Goal: Check status: Check status

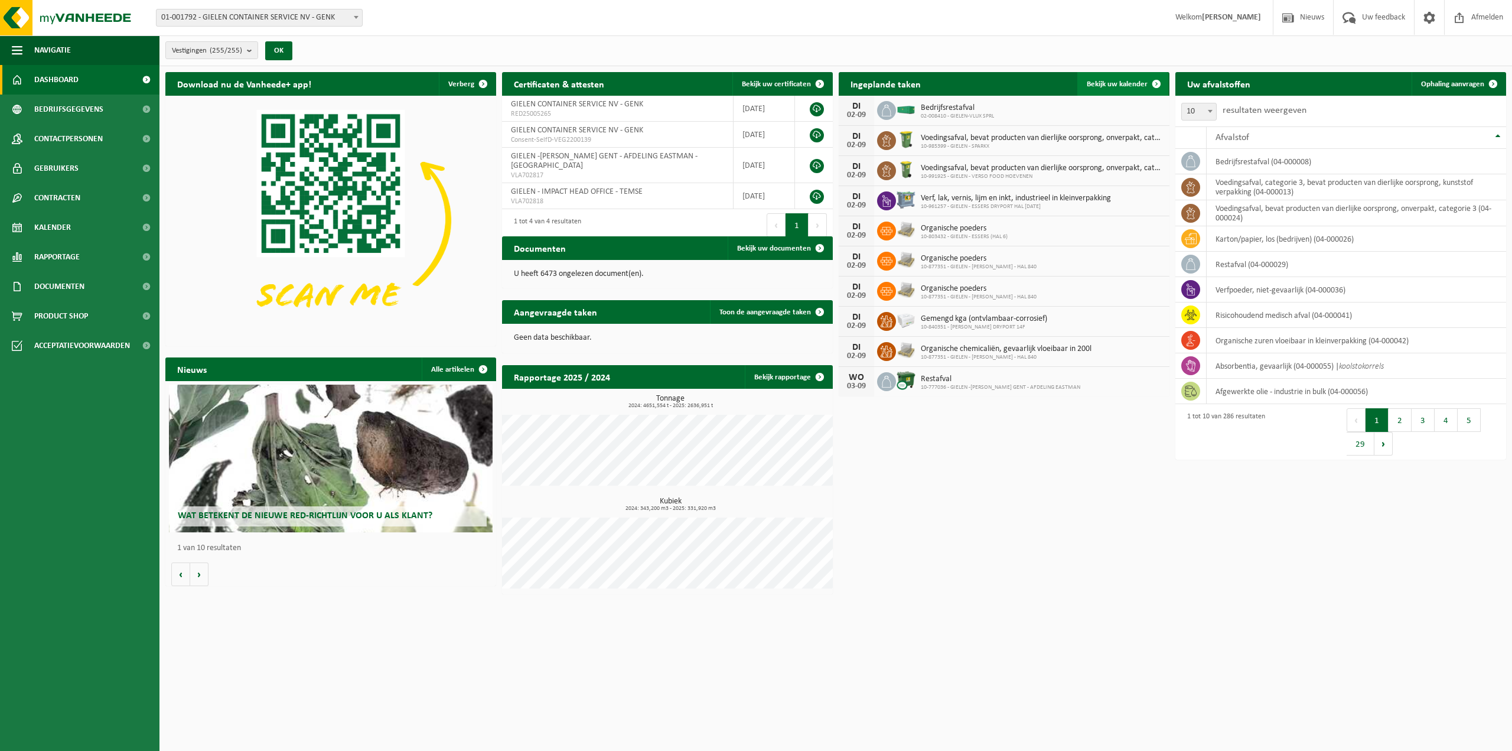
click at [1131, 84] on span "Bekijk uw kalender" at bounding box center [1117, 84] width 61 height 8
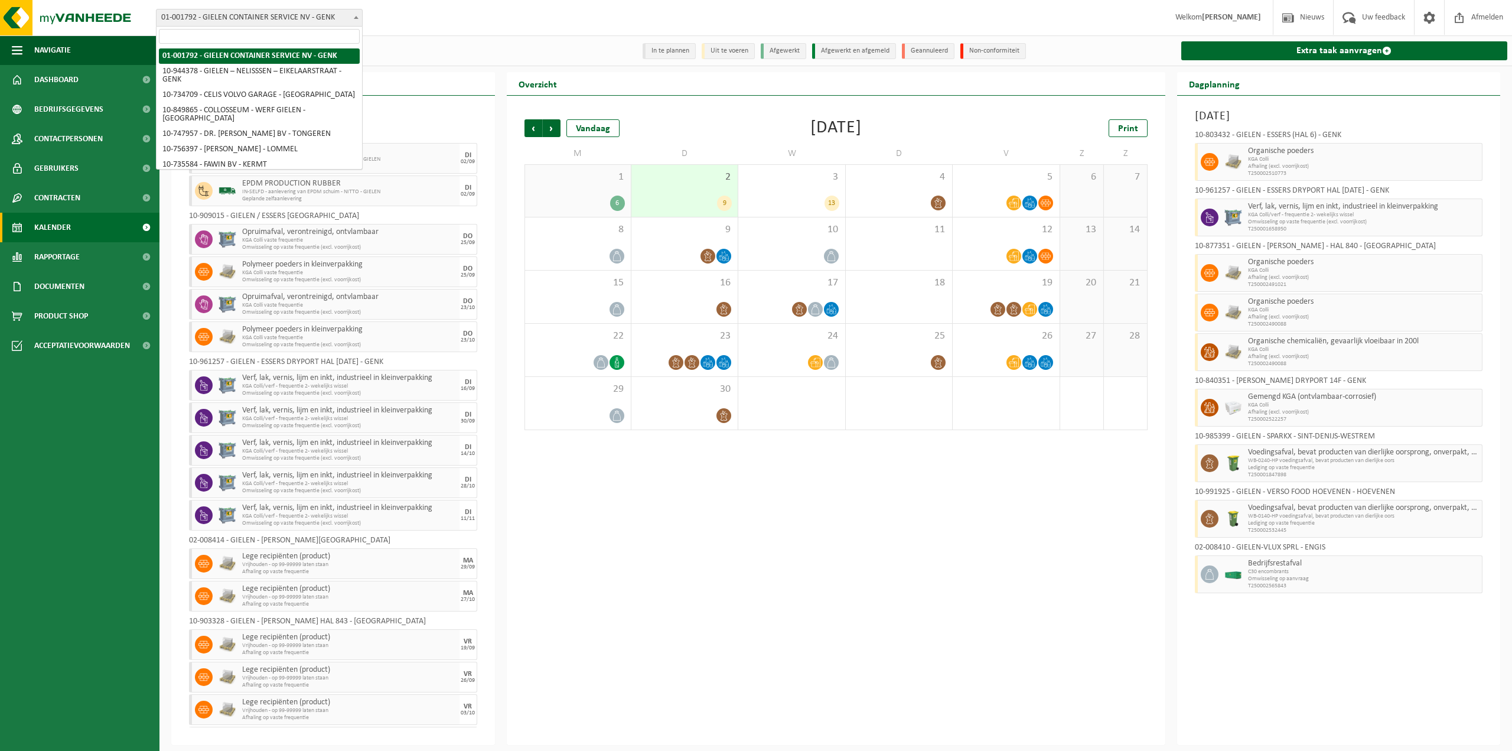
click at [320, 9] on span "01-001792 - GIELEN CONTAINER SERVICE NV - GENK" at bounding box center [259, 17] width 206 height 17
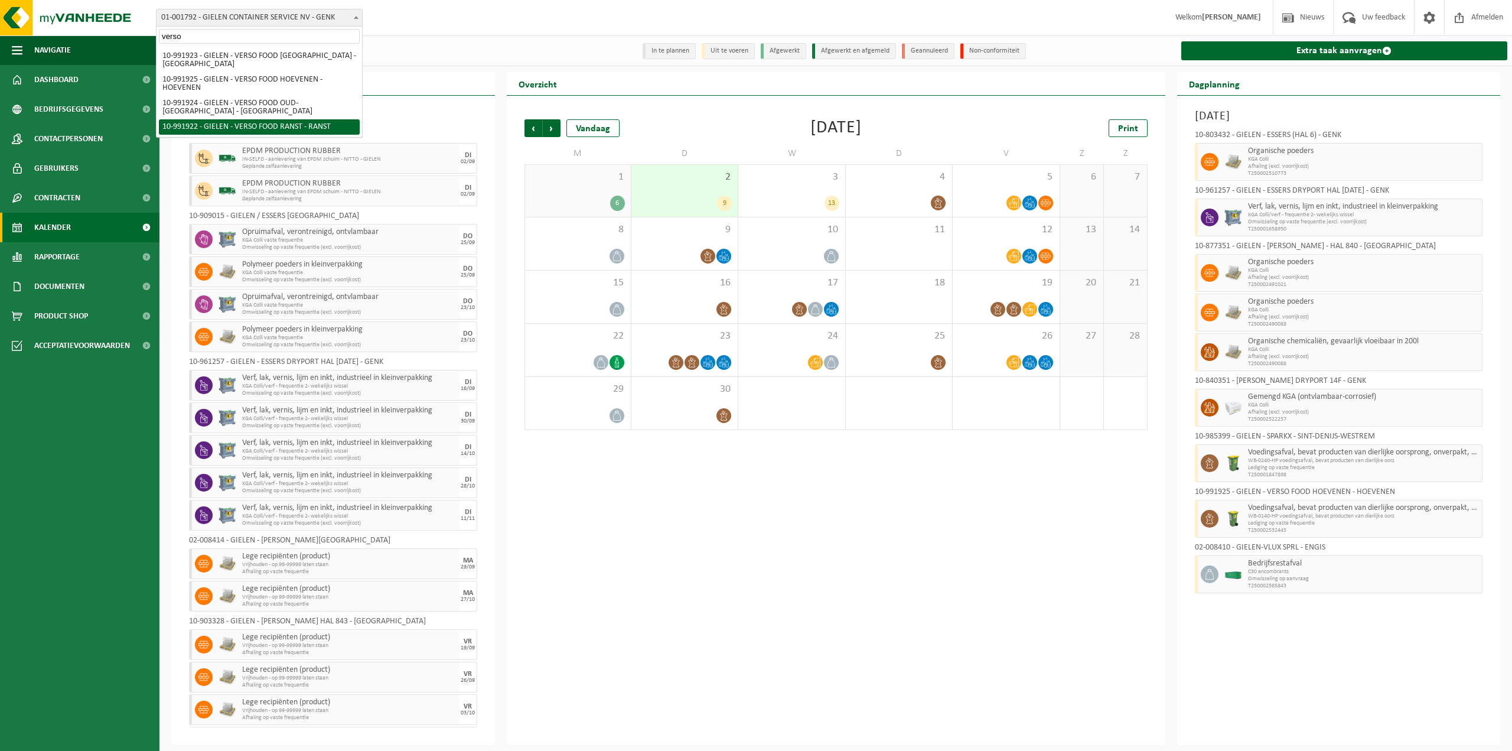
type input "verso"
select select "170005"
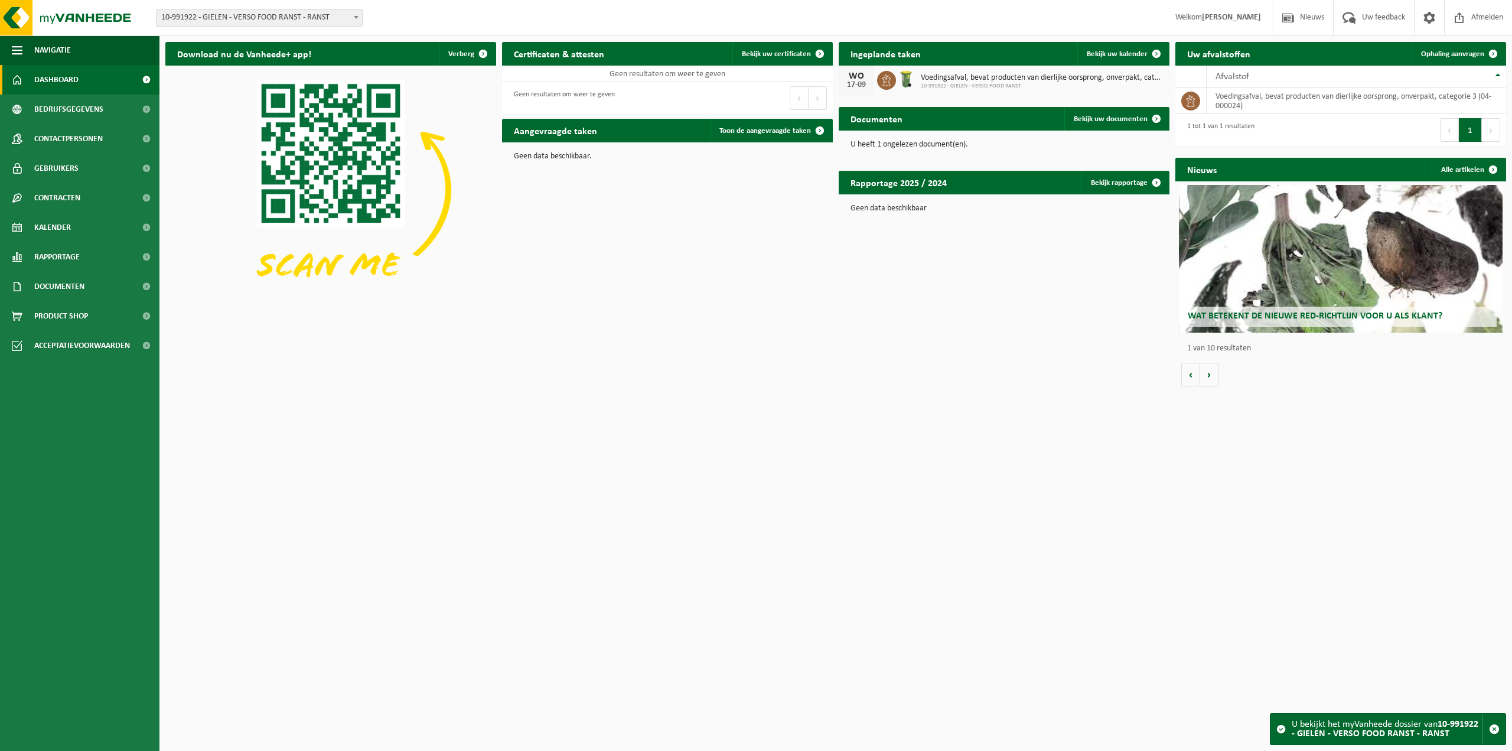
click at [285, 17] on span "10-991922 - GIELEN - VERSO FOOD RANST - RANST" at bounding box center [259, 17] width 206 height 17
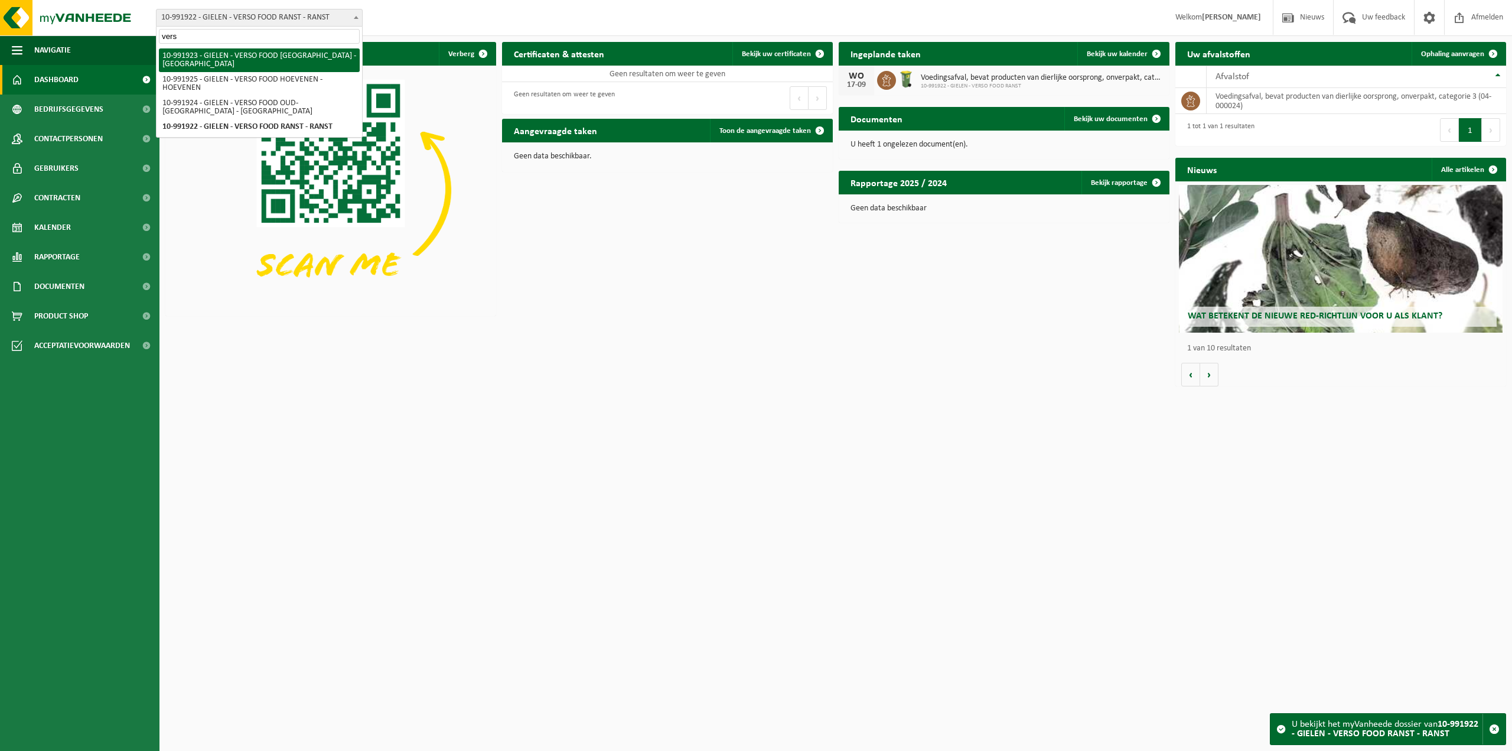
type input "vers"
select select "170006"
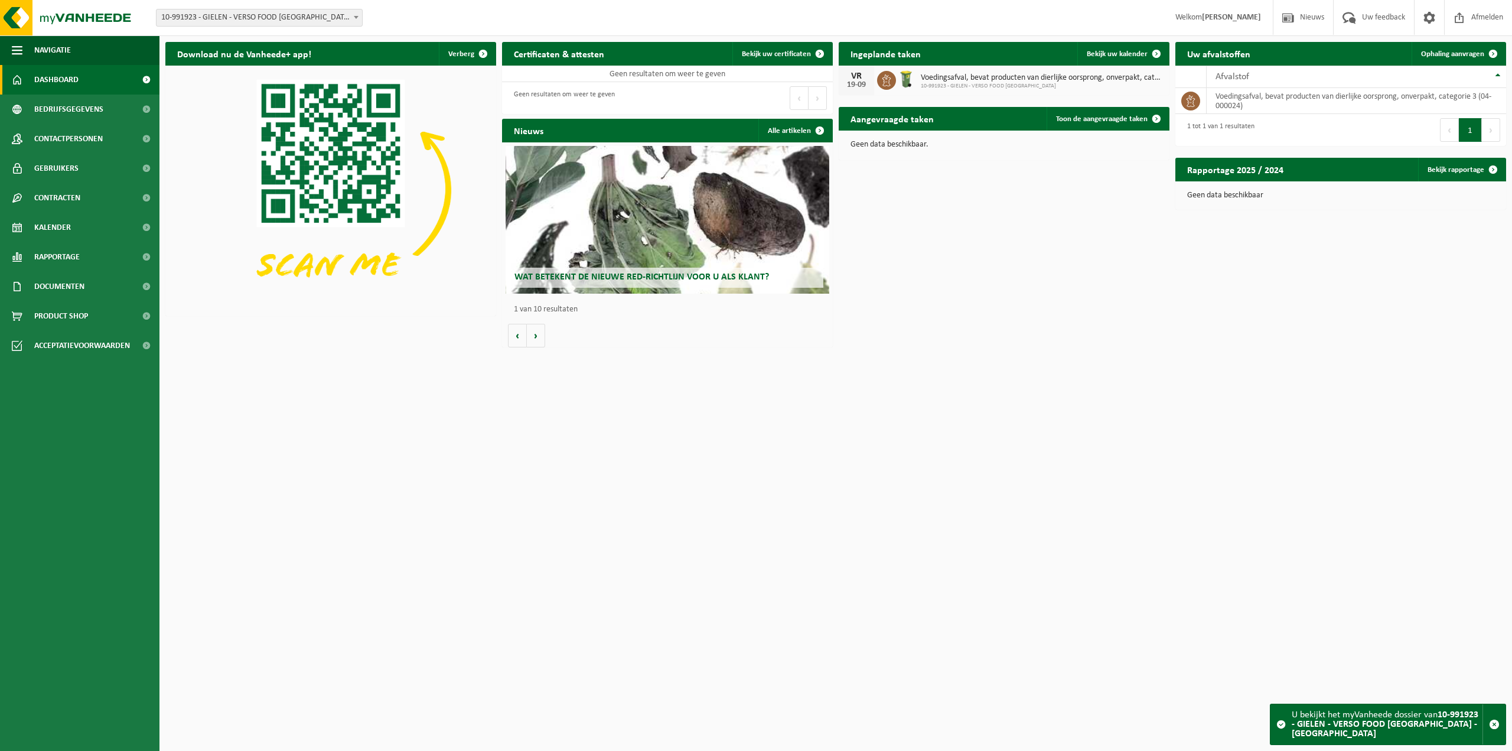
click at [255, 18] on span "10-991923 - GIELEN - VERSO FOOD [GEOGRAPHIC_DATA] - [GEOGRAPHIC_DATA]" at bounding box center [259, 17] width 206 height 17
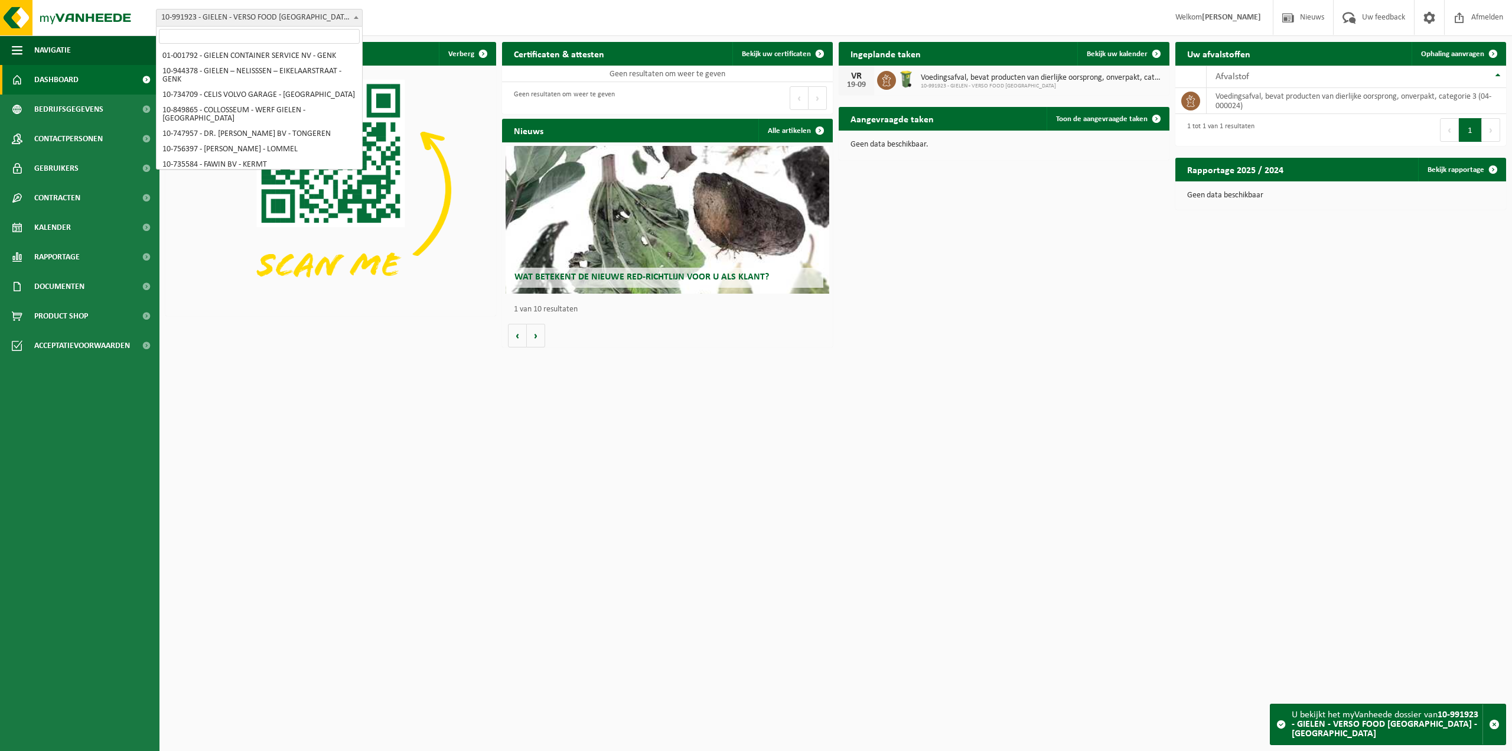
scroll to position [3804, 0]
click at [287, 34] on input "search" at bounding box center [259, 36] width 201 height 15
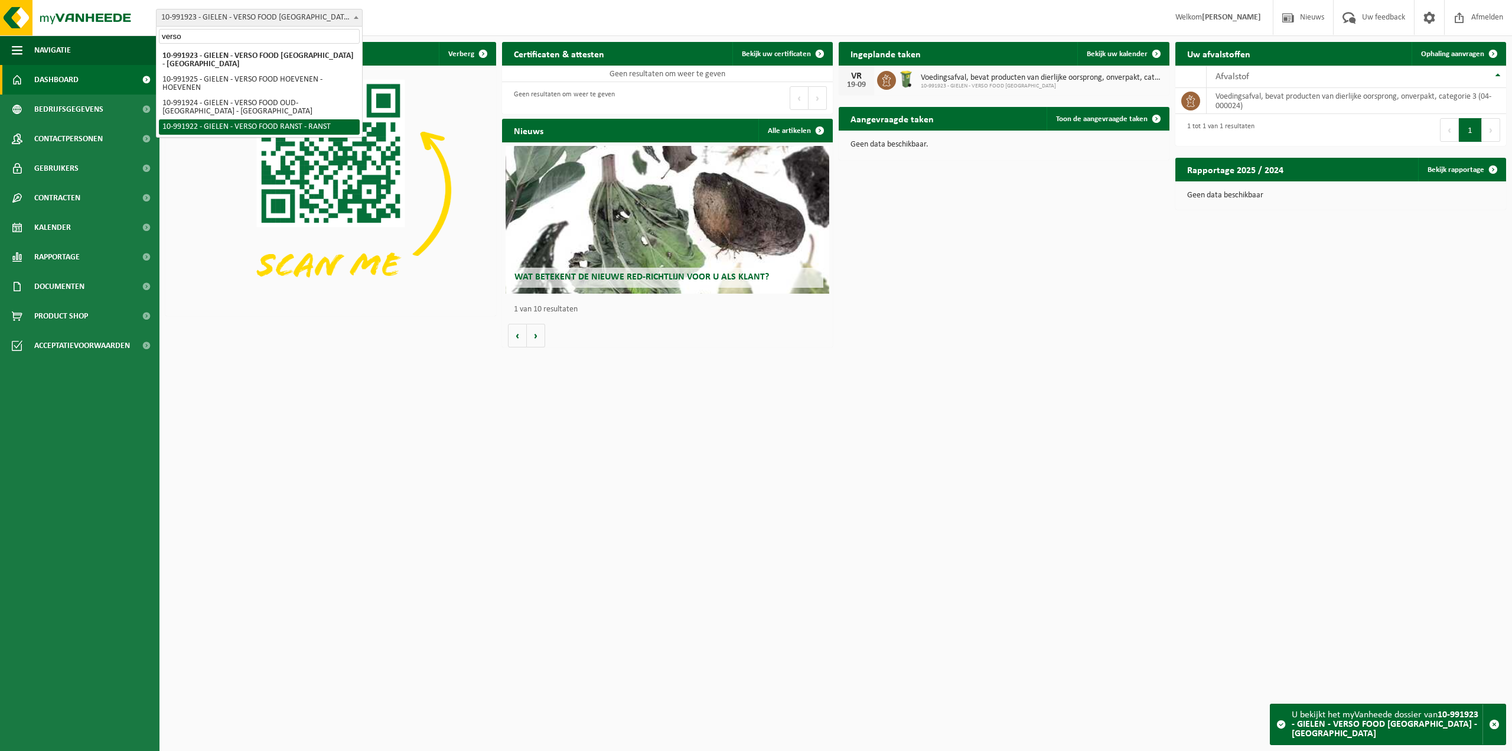
type input "verso"
select select "170007"
